Goal: Register for event/course

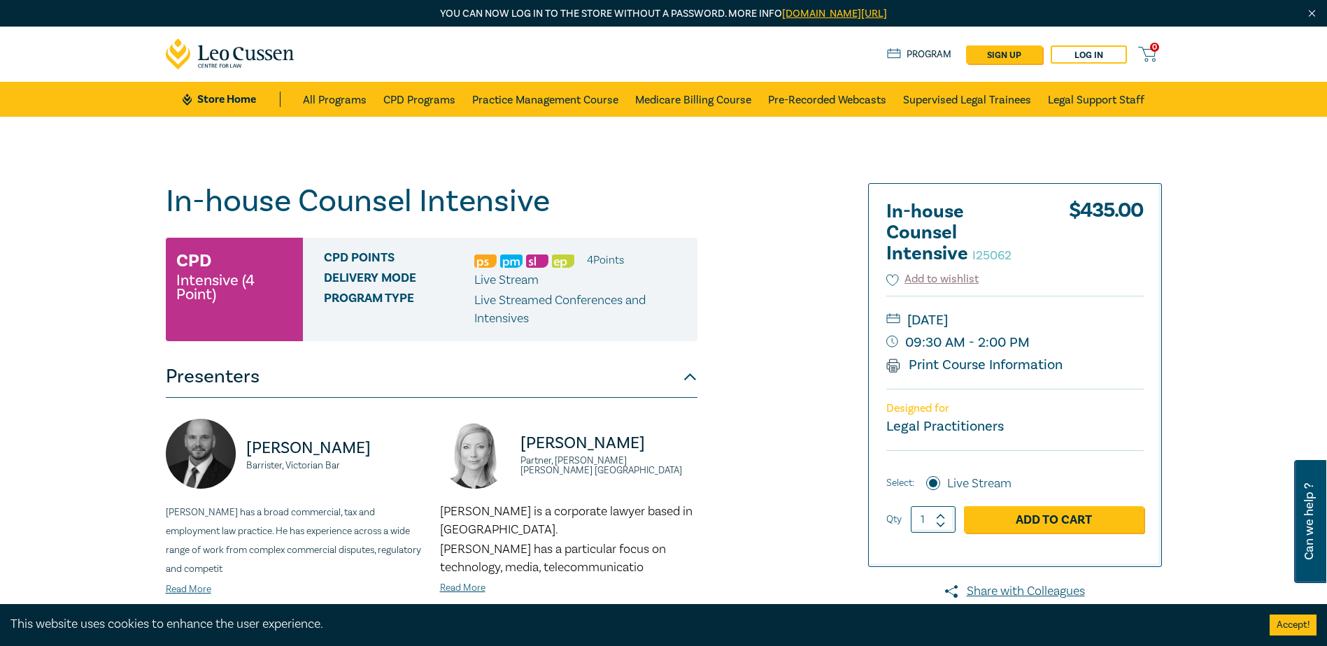
click at [140, 300] on div "In-house Counsel Intensive I25062 CPD Intensive (4 Point) CPD Points 4 Point s …" at bounding box center [663, 540] width 1327 height 847
click at [43, 325] on div "In-house Counsel Intensive I25062 CPD Intensive (4 Point) CPD Points 4 Point s …" at bounding box center [663, 540] width 1327 height 847
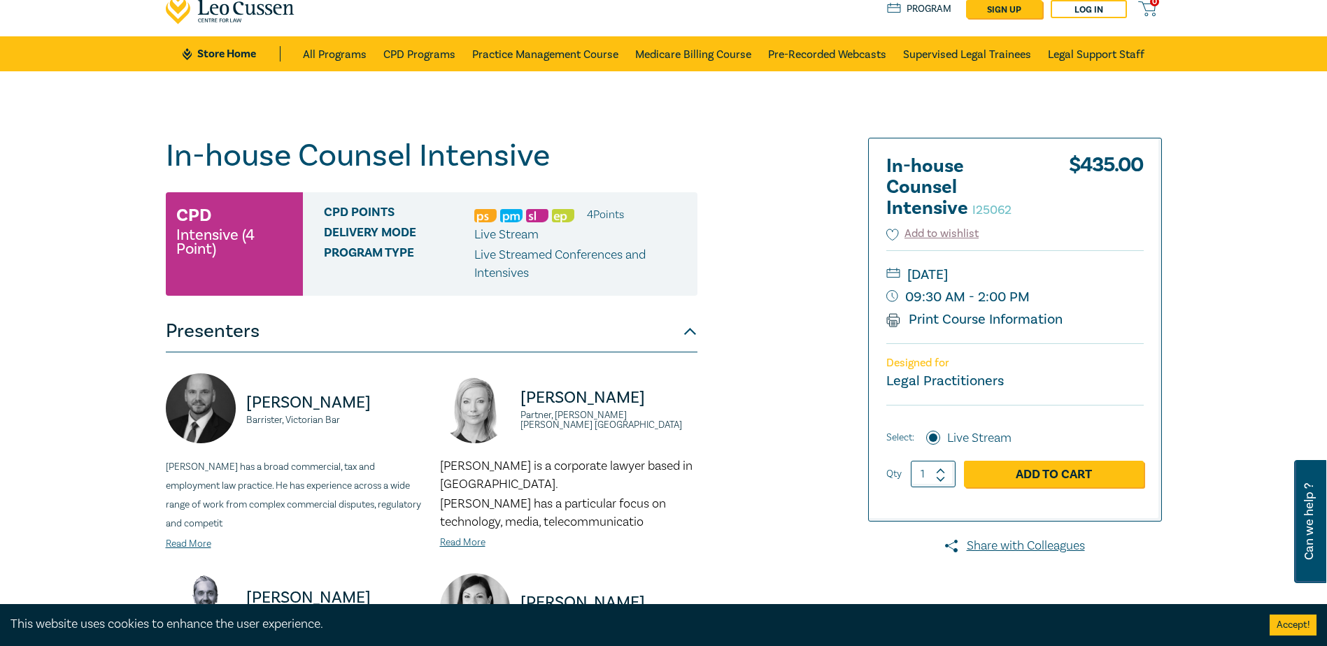
scroll to position [70, 0]
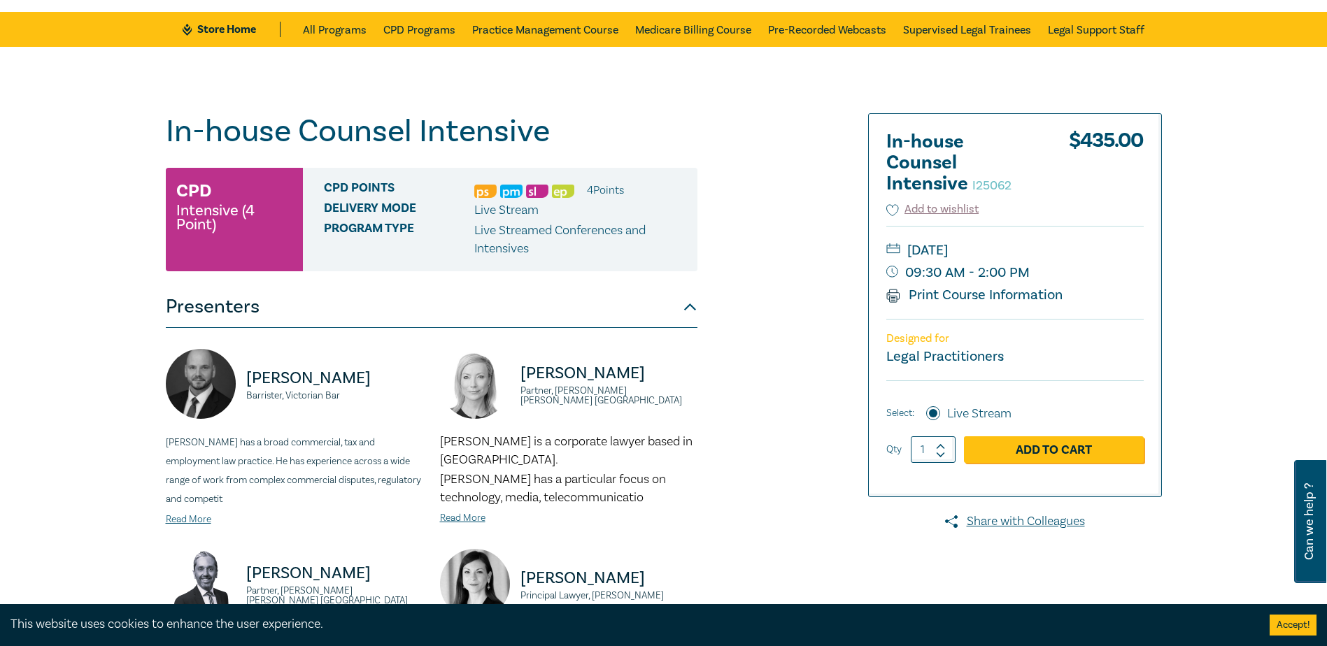
click at [117, 338] on div "In-house Counsel Intensive I25062 CPD Intensive (4 Point) CPD Points 4 Point s …" at bounding box center [663, 470] width 1327 height 847
click at [804, 302] on div "In-house Counsel Intensive I25062 CPD Intensive (4 Point) CPD Points 4 Point s …" at bounding box center [494, 470] width 675 height 714
drag, startPoint x: 30, startPoint y: 476, endPoint x: 37, endPoint y: 475, distance: 7.1
click at [31, 476] on div "In-house Counsel Intensive I25062 CPD Intensive (4 Point) CPD Points 4 Point s …" at bounding box center [663, 470] width 1327 height 847
drag, startPoint x: 844, startPoint y: 564, endPoint x: 851, endPoint y: 586, distance: 22.6
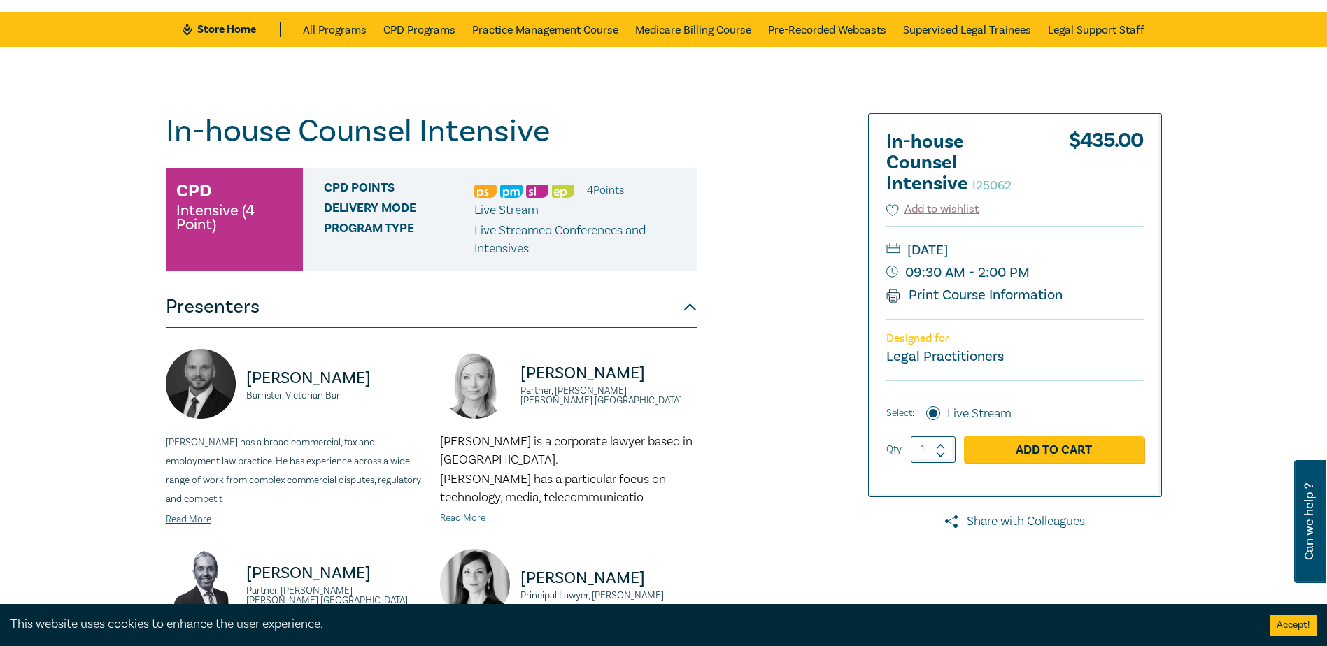
click at [844, 564] on div at bounding box center [1001, 470] width 338 height 714
